Goal: Task Accomplishment & Management: Use online tool/utility

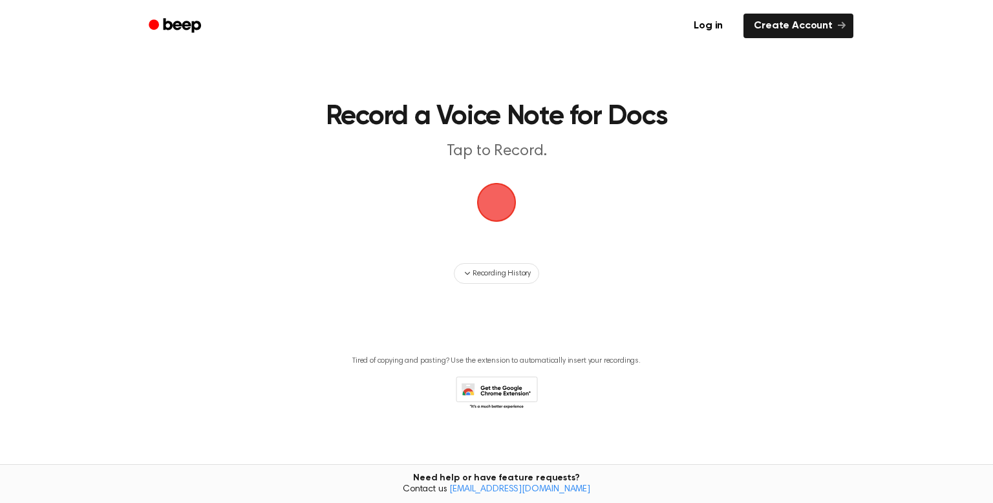
click at [509, 204] on span "button" at bounding box center [497, 202] width 48 height 48
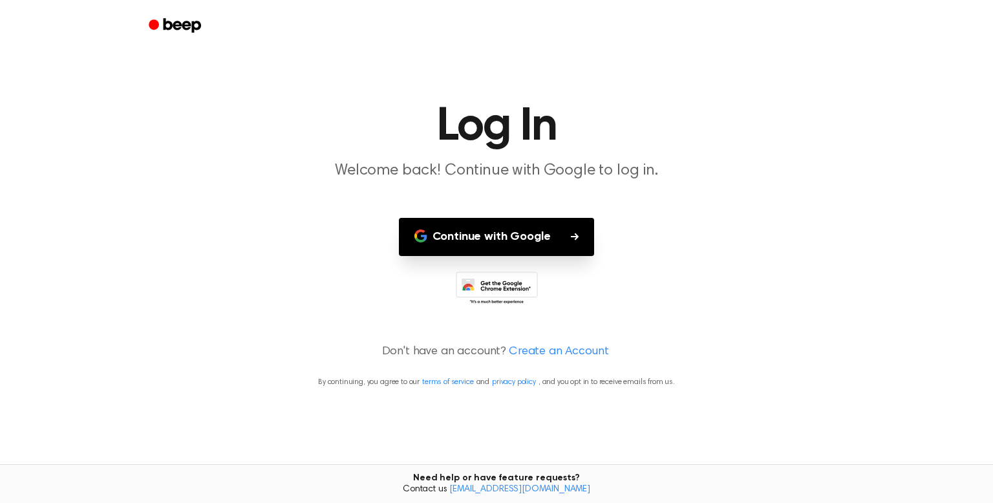
click at [524, 229] on button "Continue with Google" at bounding box center [497, 237] width 196 height 38
click at [472, 251] on button "Continue with Google" at bounding box center [497, 237] width 196 height 38
click at [540, 224] on button "Continue with Google" at bounding box center [497, 237] width 196 height 38
click at [483, 240] on button "Continue with Google" at bounding box center [497, 237] width 196 height 38
